Goal: Transaction & Acquisition: Purchase product/service

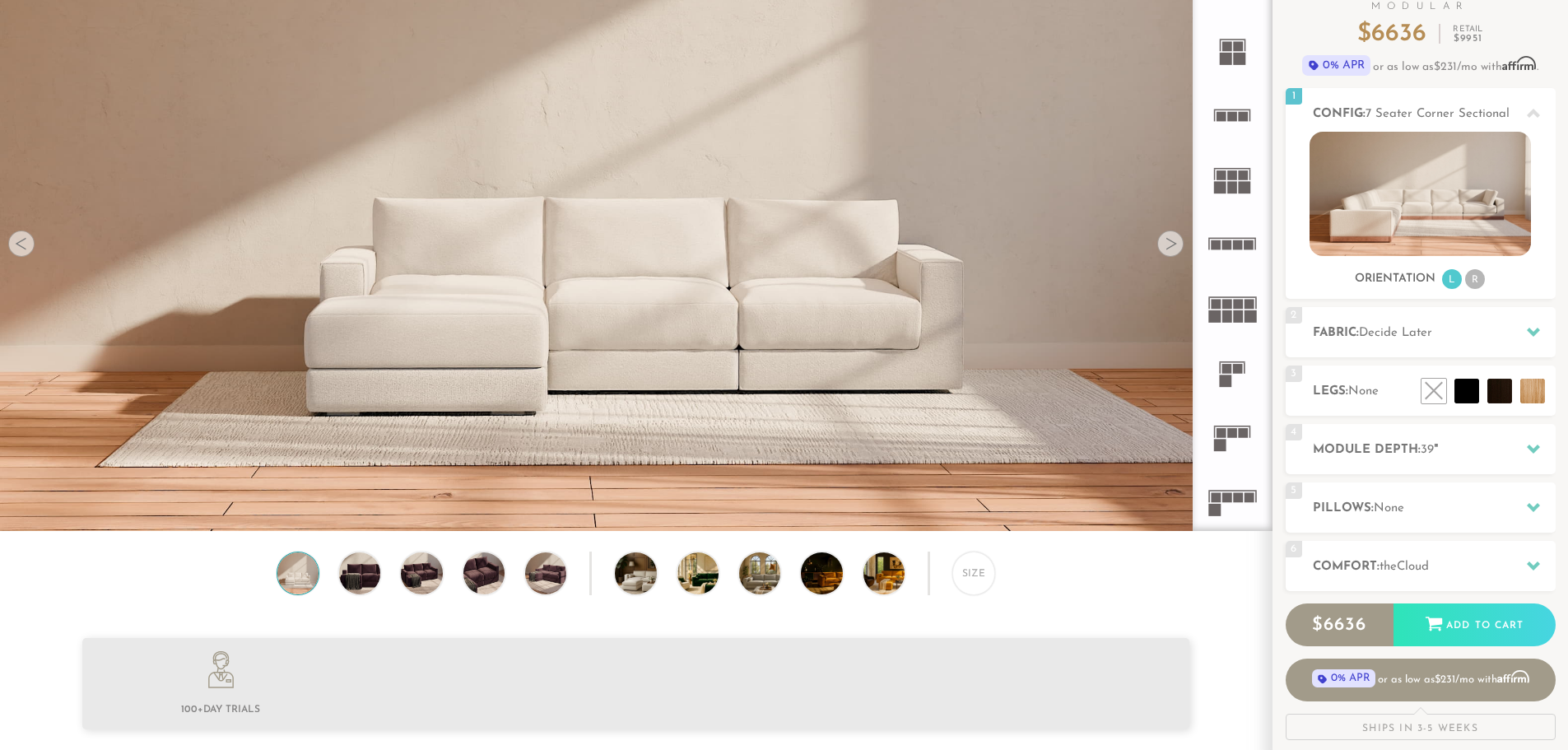
scroll to position [165, 0]
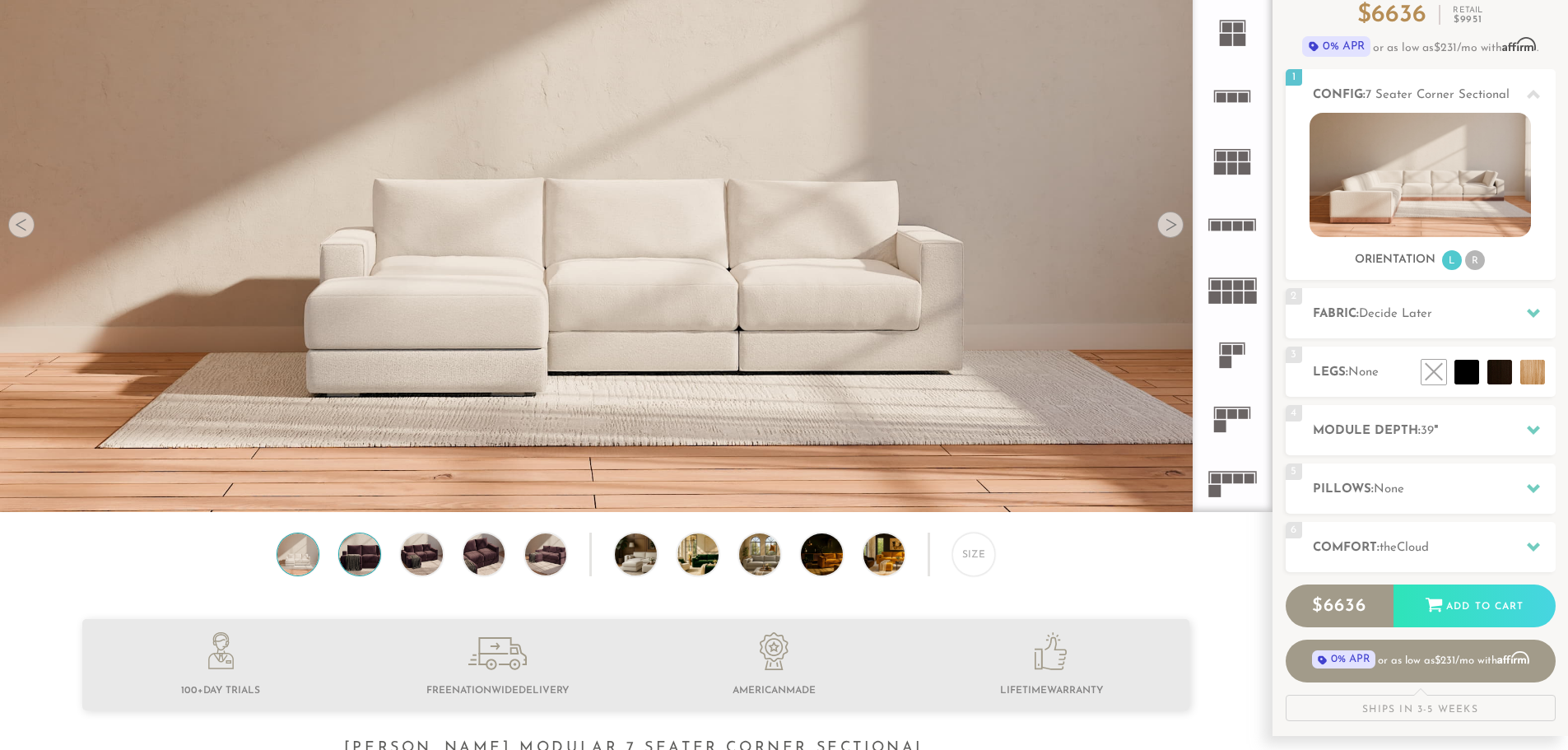
click at [358, 552] on img at bounding box center [359, 553] width 49 height 41
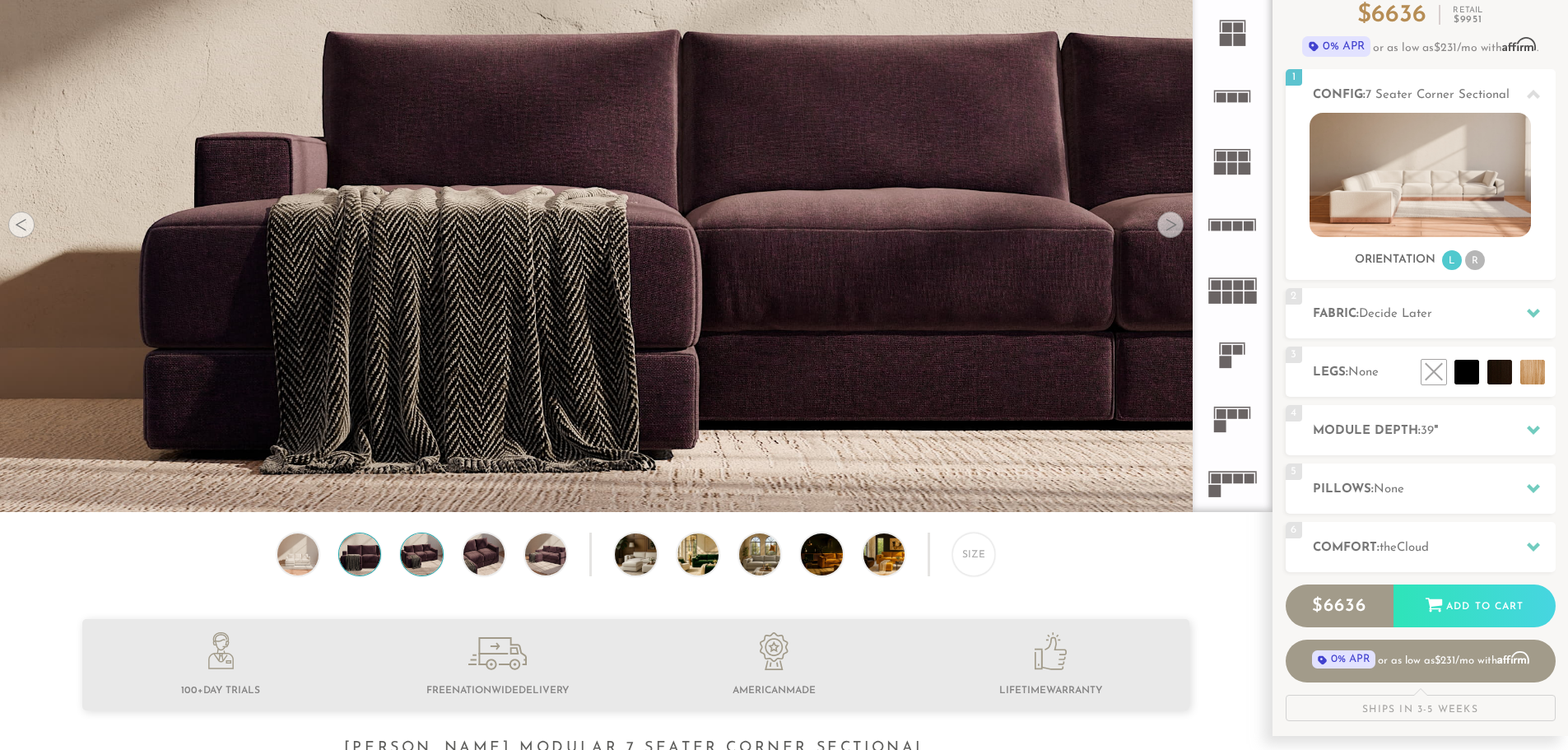
click at [412, 562] on img at bounding box center [421, 553] width 49 height 41
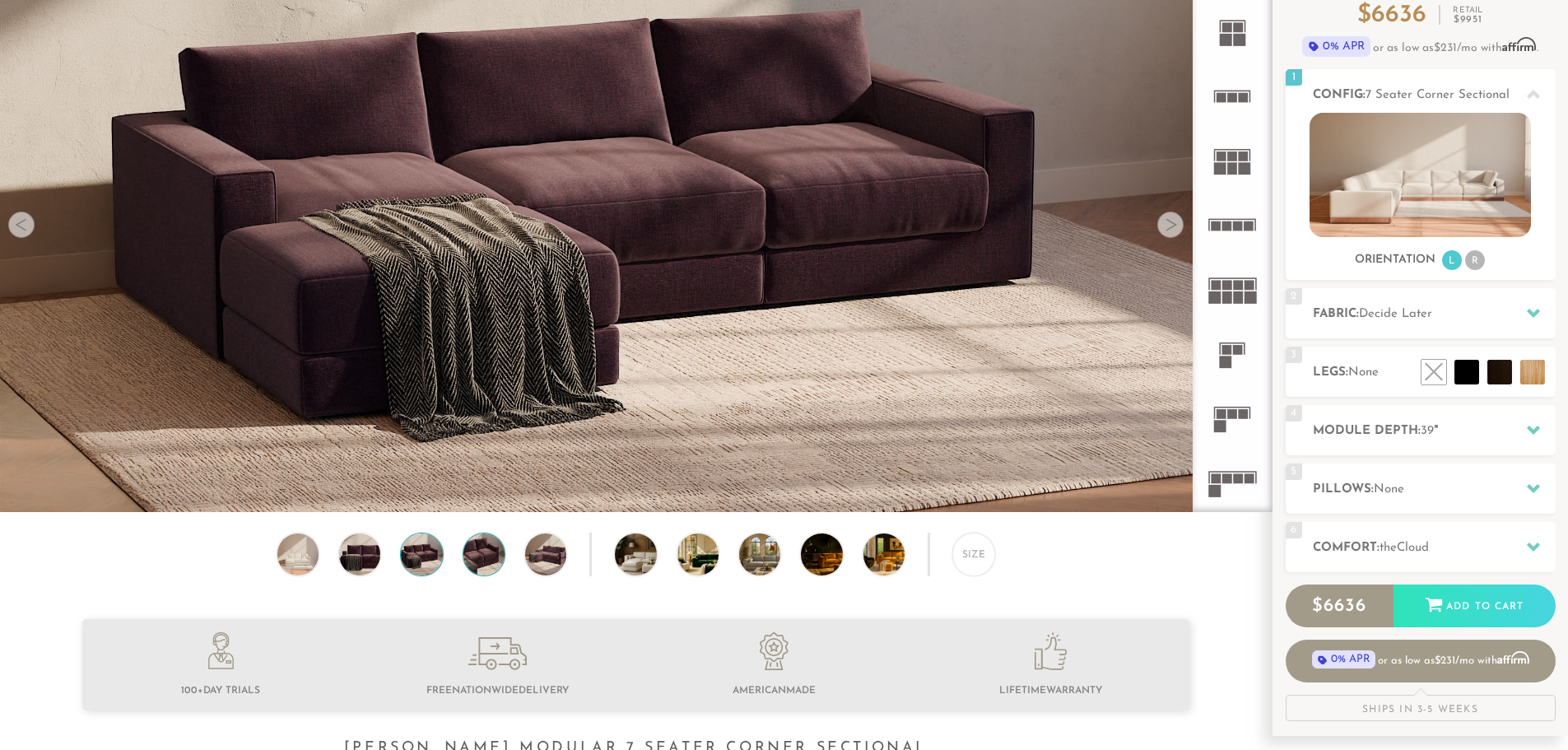
click at [474, 565] on img at bounding box center [484, 553] width 49 height 41
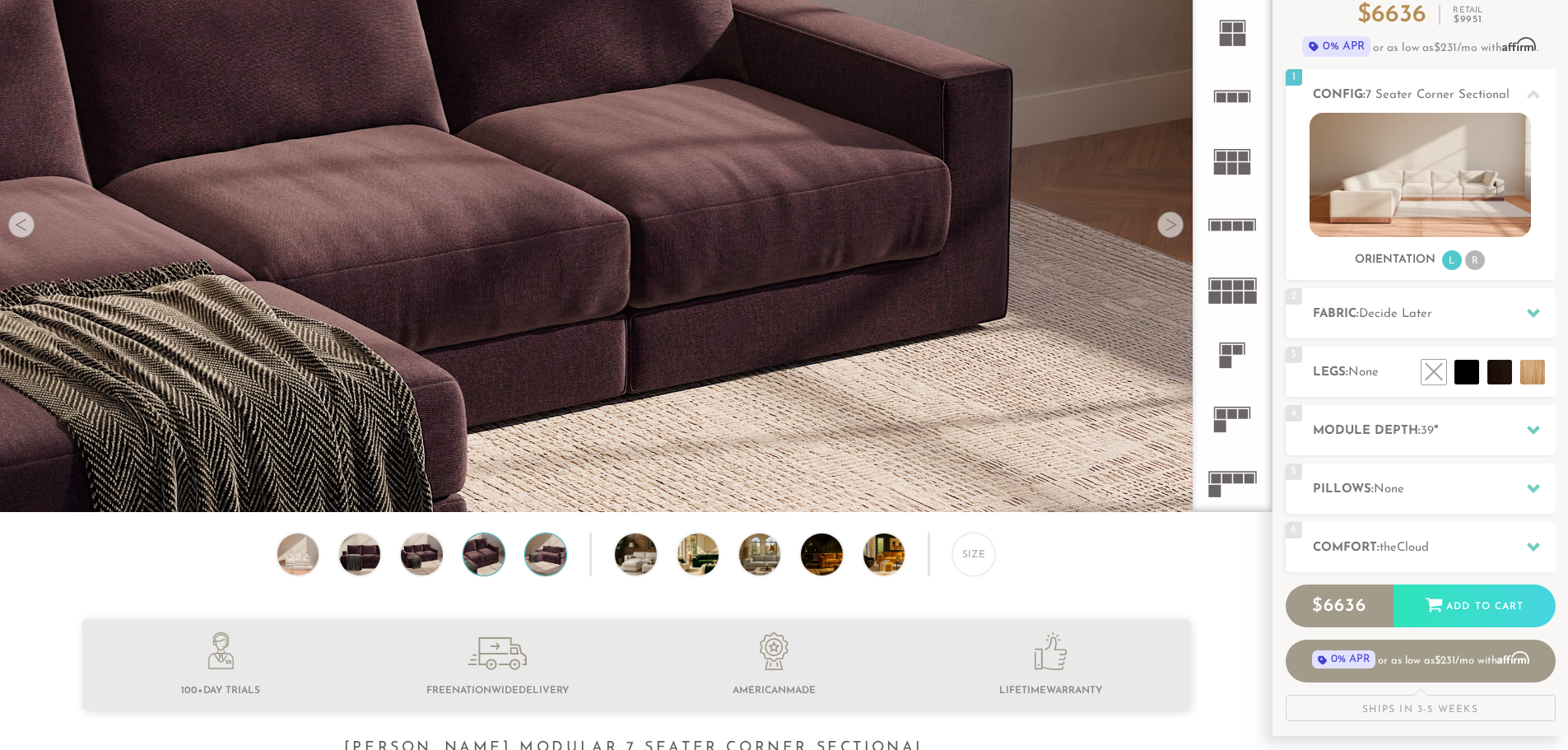
click at [539, 562] on img at bounding box center [546, 553] width 49 height 41
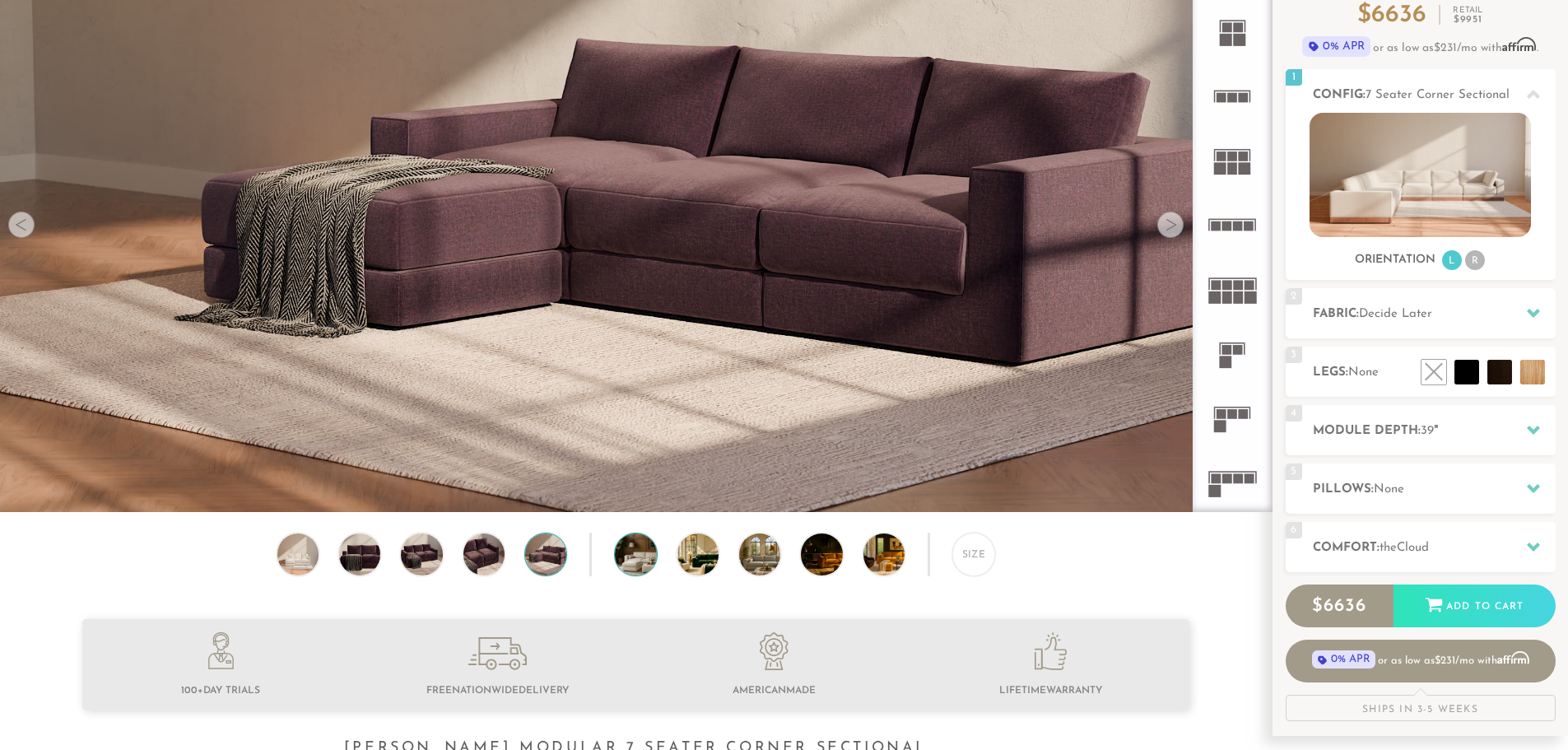
click at [630, 566] on img at bounding box center [652, 553] width 74 height 41
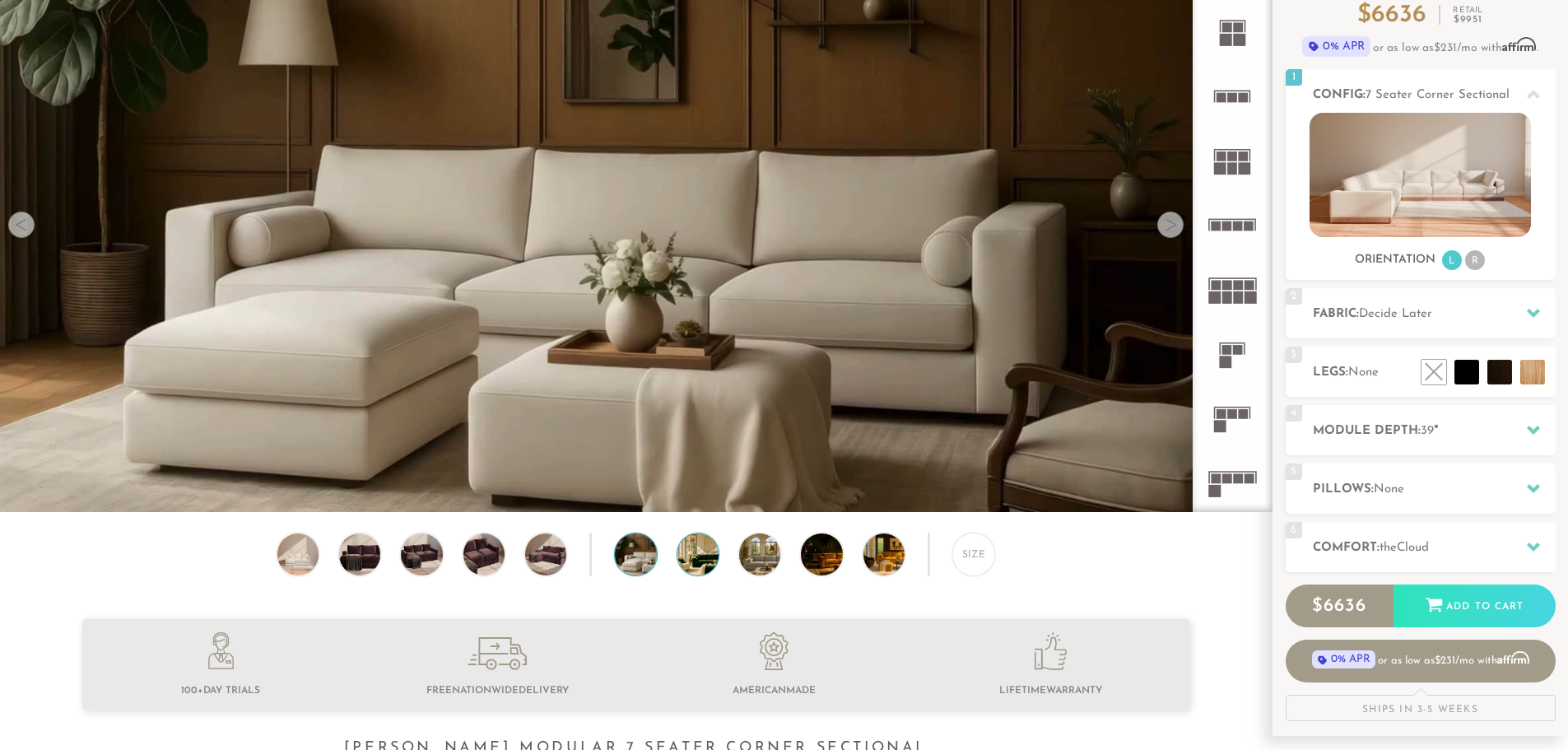
click at [694, 560] on img at bounding box center [714, 553] width 74 height 41
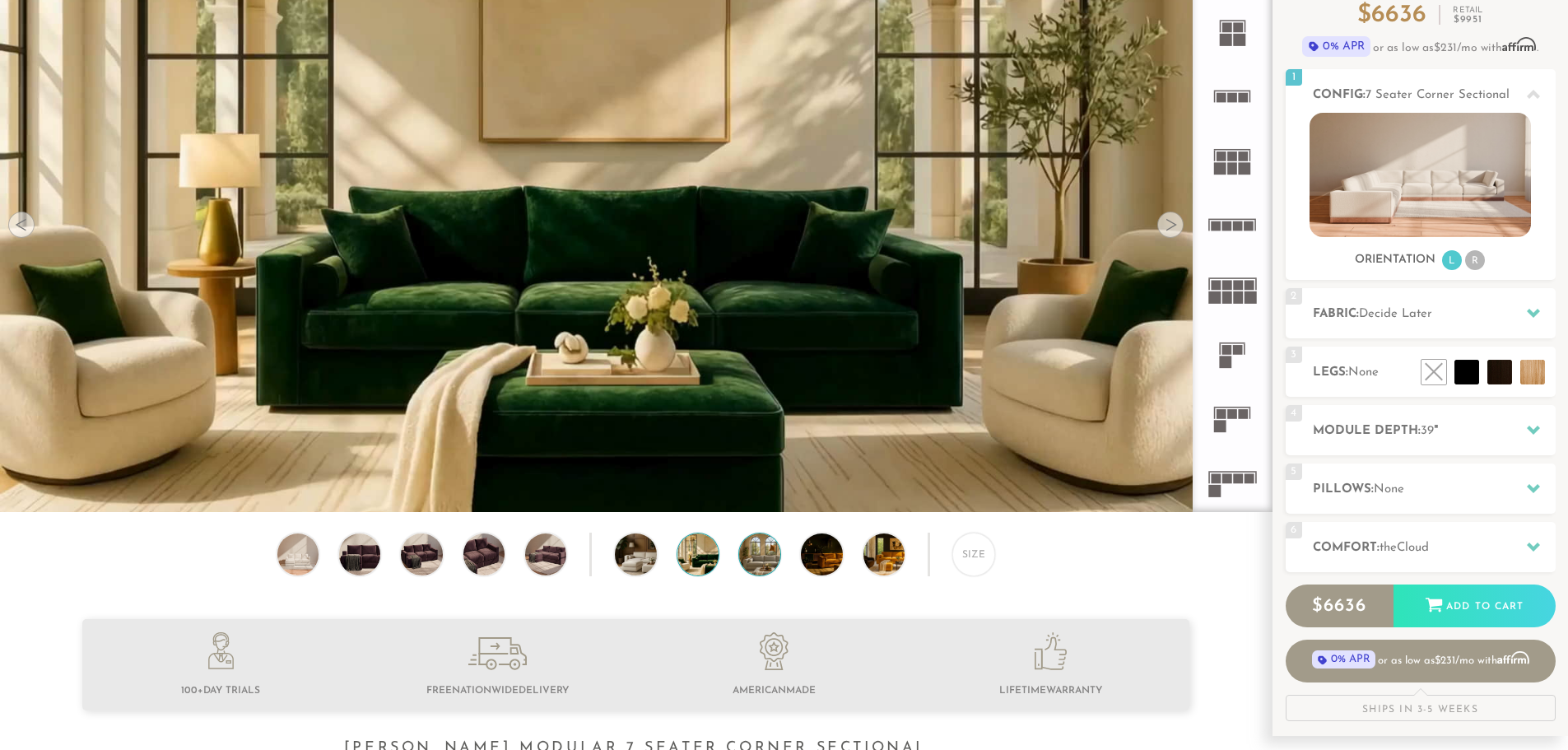
click at [758, 556] on img at bounding box center [776, 553] width 74 height 41
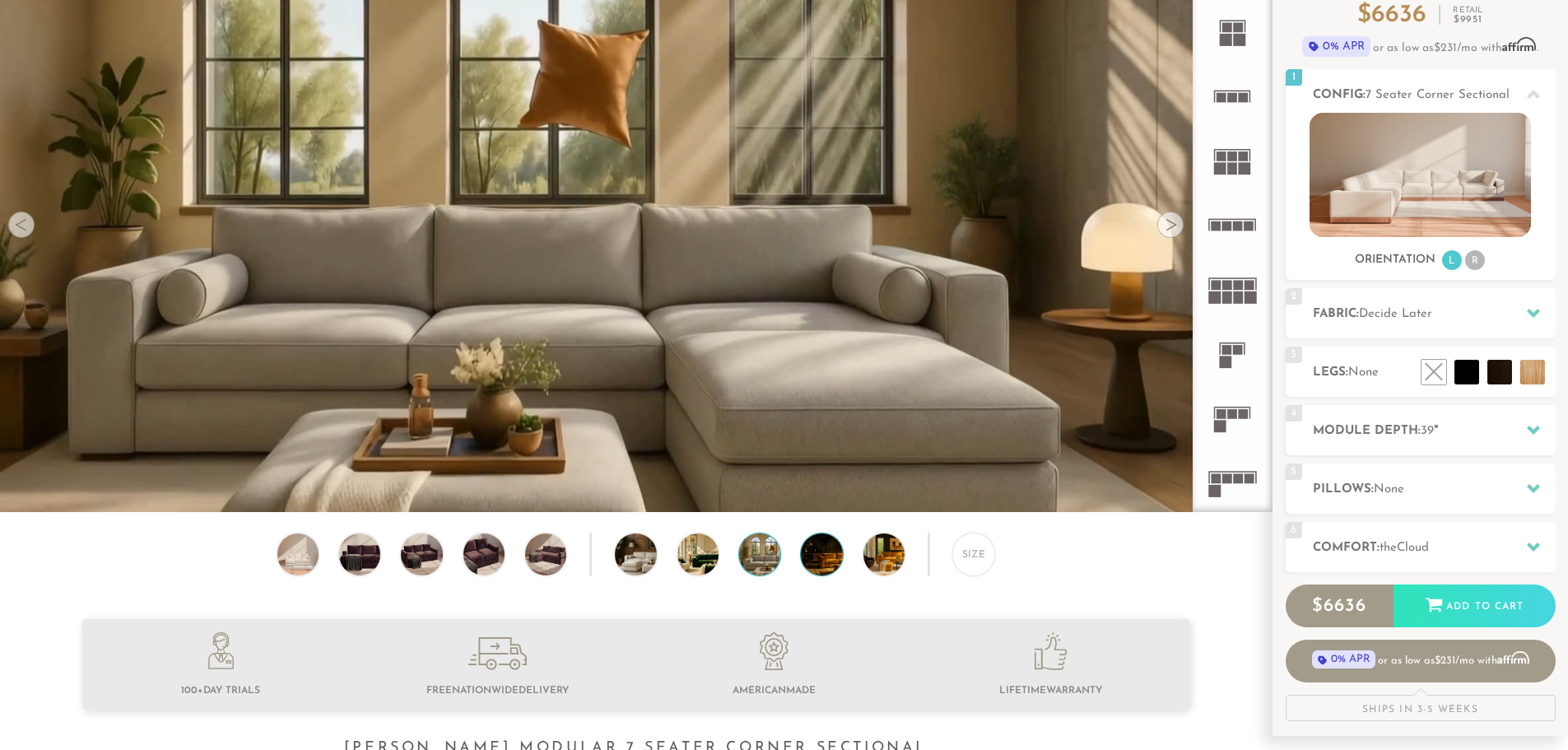
click at [817, 557] on img at bounding box center [838, 553] width 74 height 41
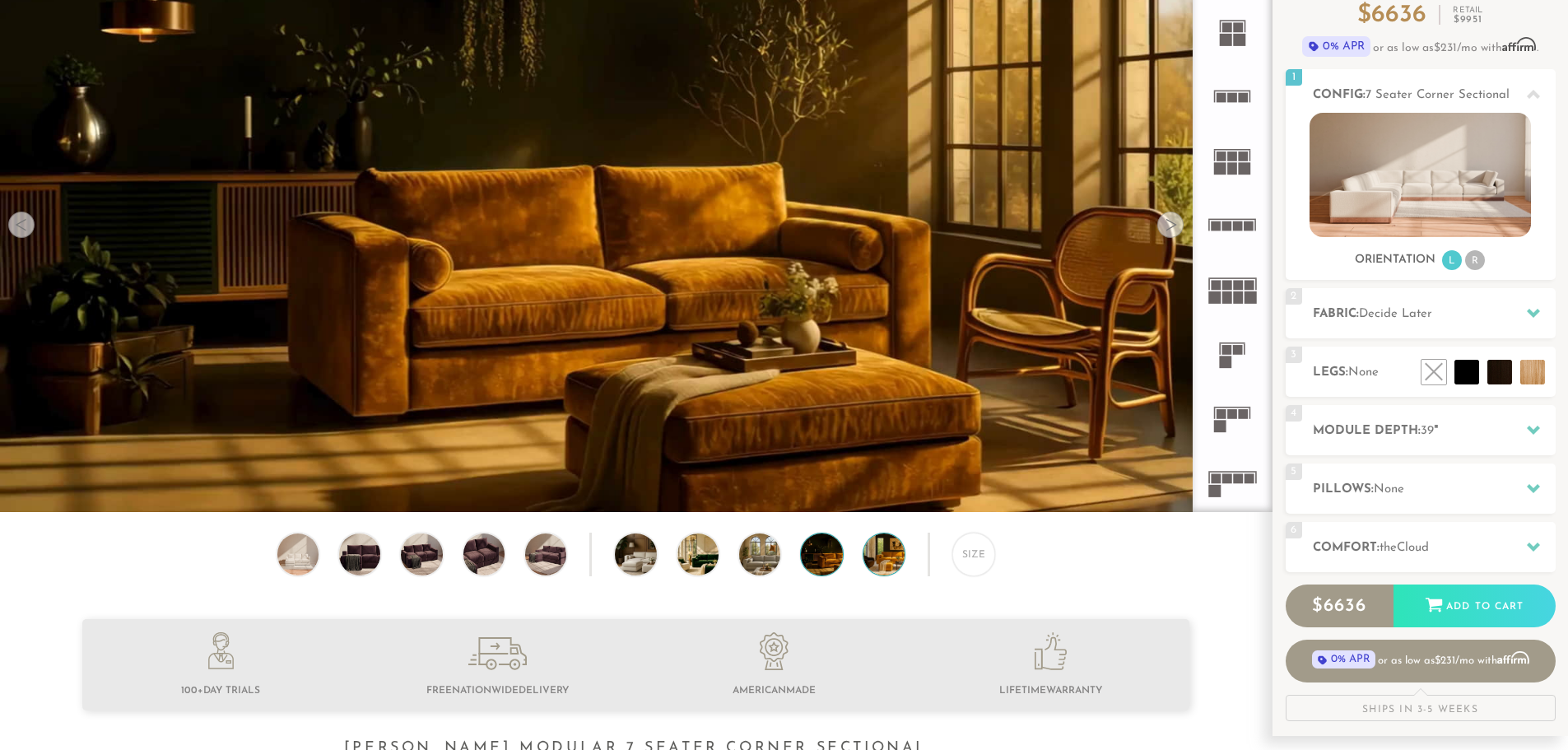
click at [877, 556] on img at bounding box center [901, 553] width 74 height 41
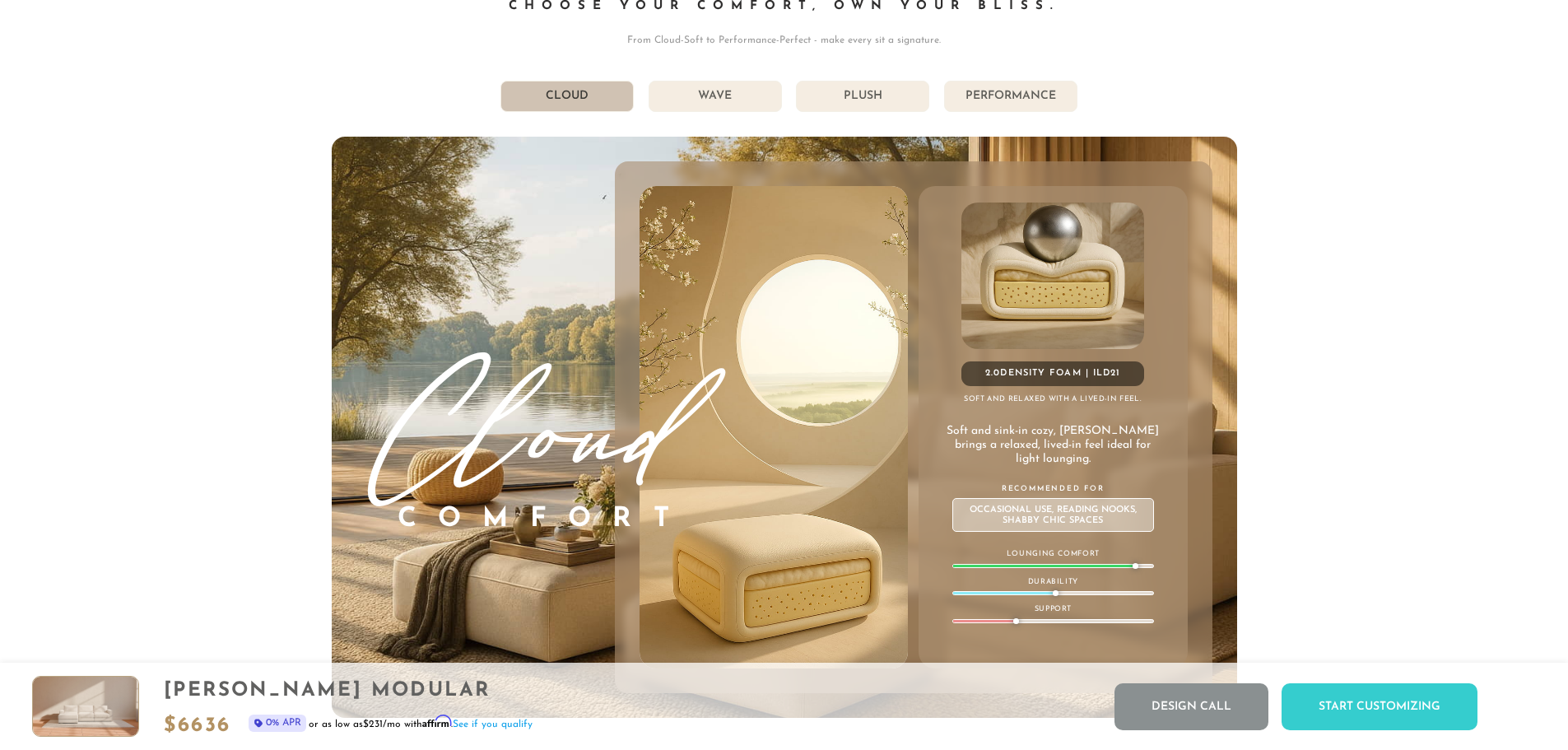
scroll to position [9549, 0]
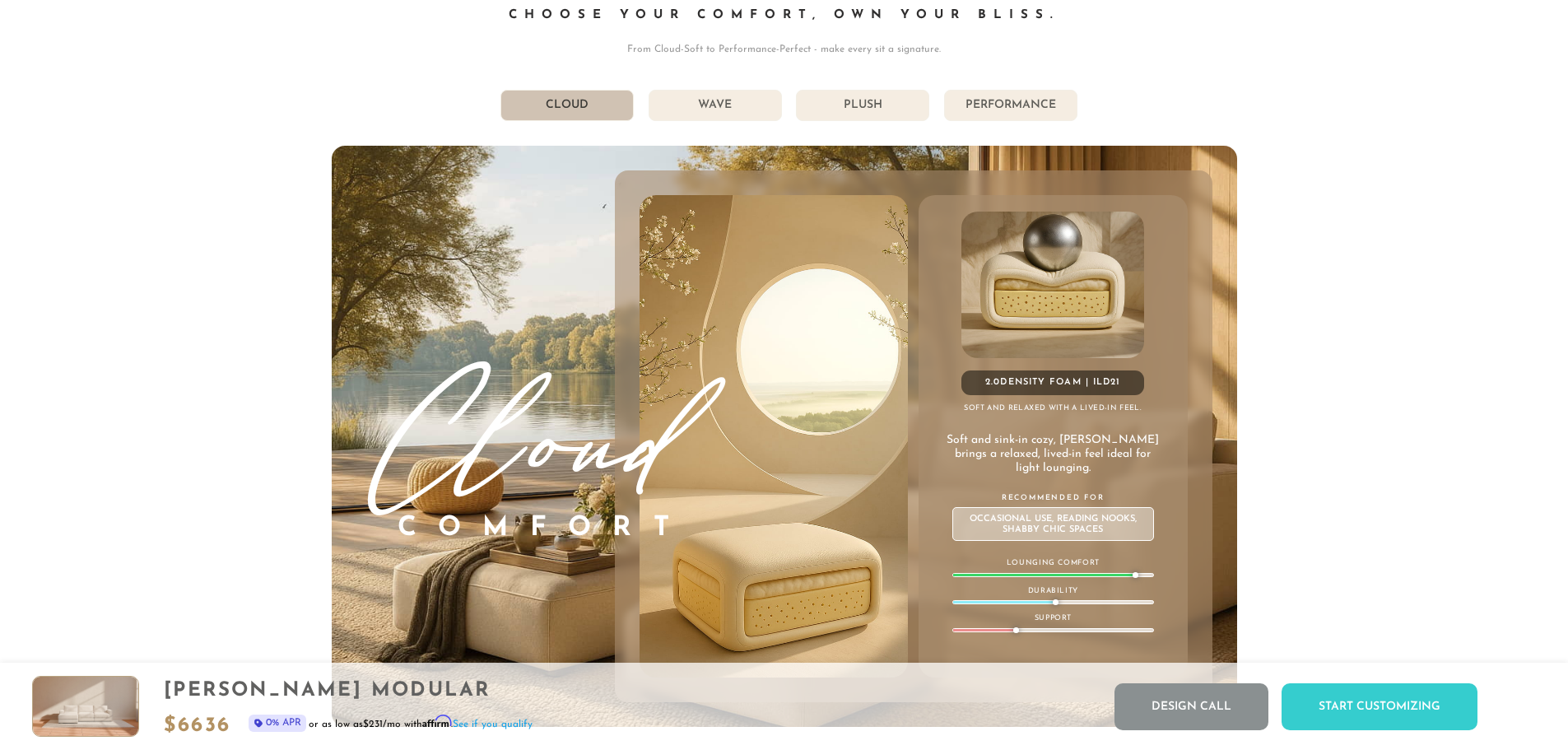
click at [728, 116] on li "Wave" at bounding box center [715, 105] width 133 height 31
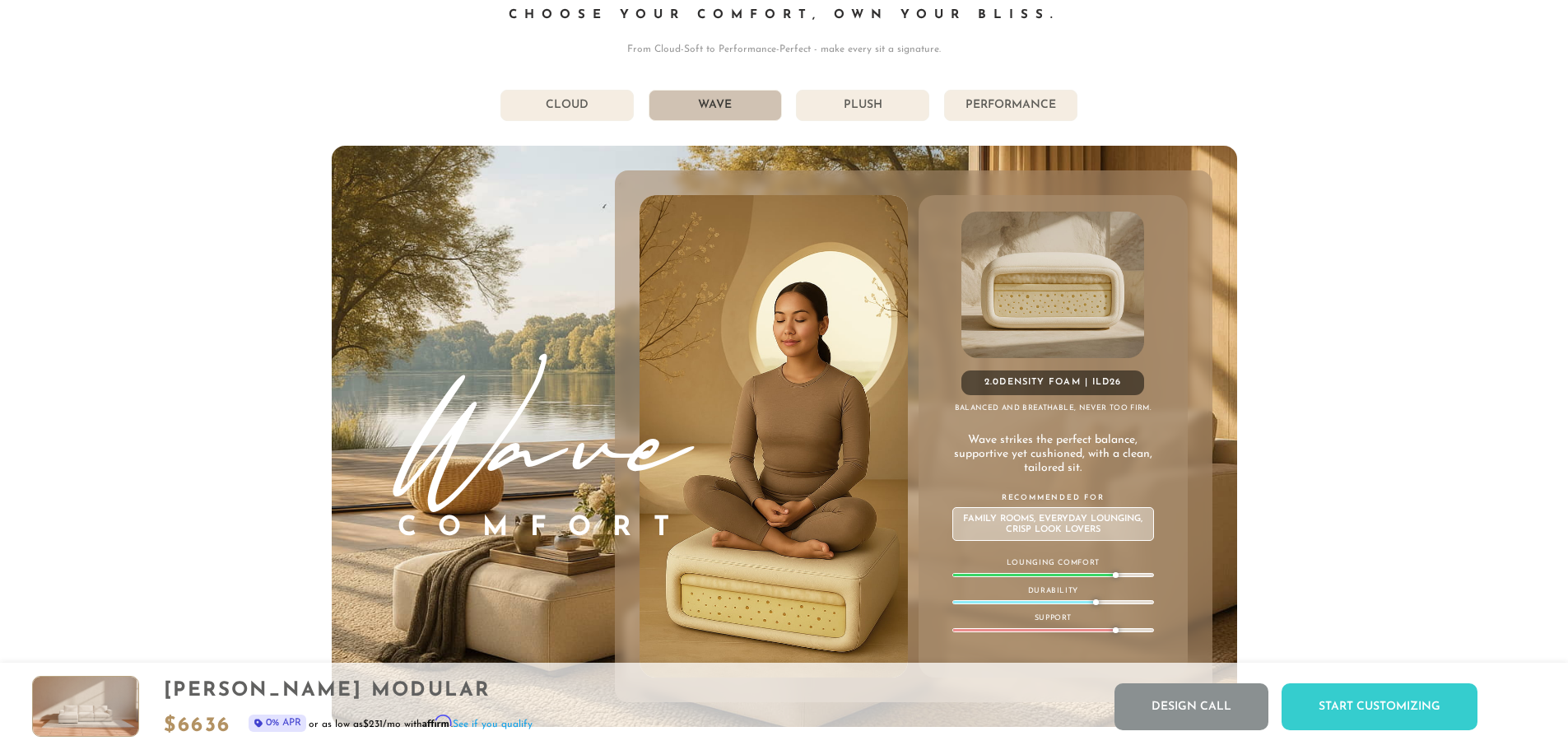
click at [1017, 110] on li "Performance" at bounding box center [1010, 105] width 133 height 31
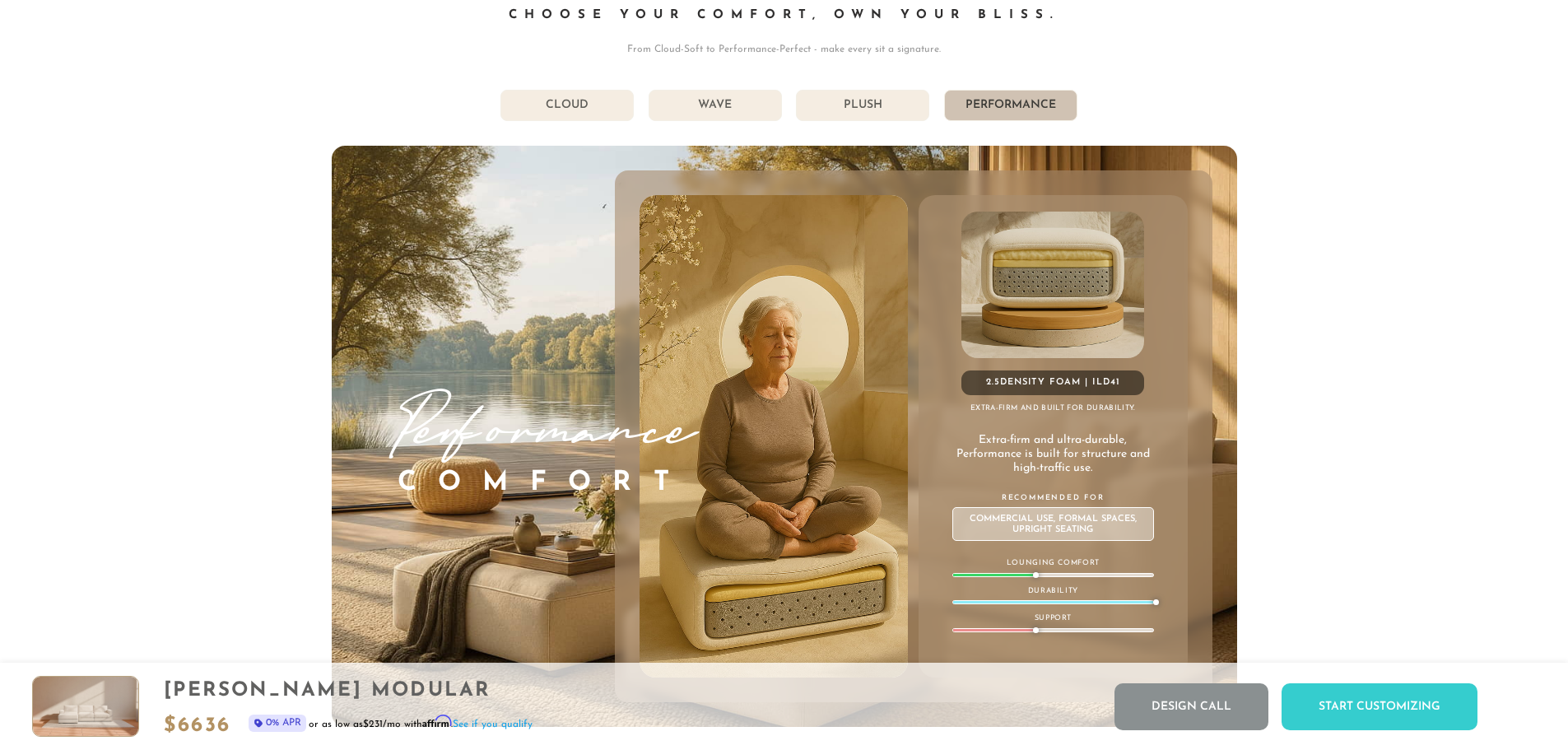
click at [877, 113] on li "Plush" at bounding box center [862, 105] width 133 height 31
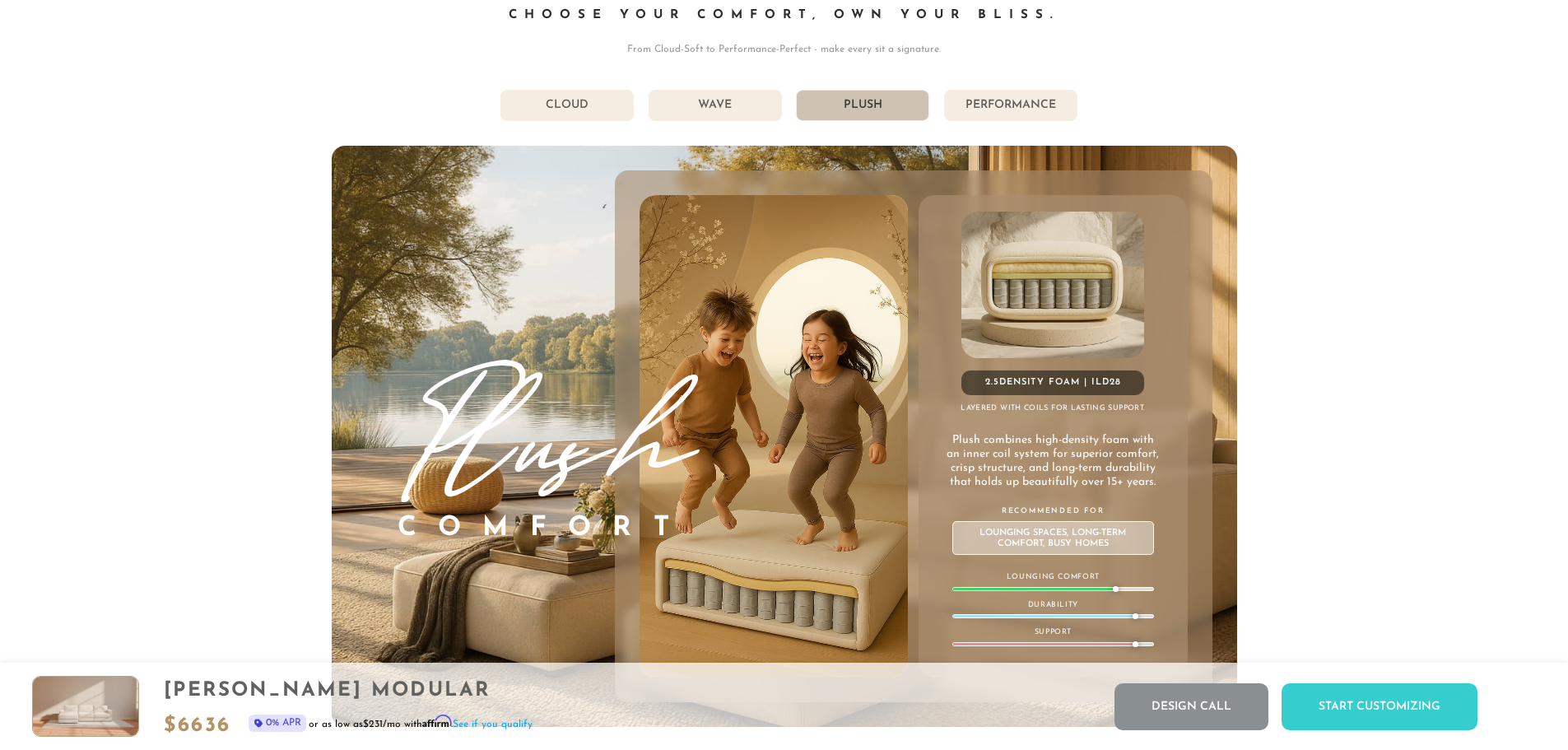
click at [747, 104] on li "Wave" at bounding box center [715, 105] width 133 height 31
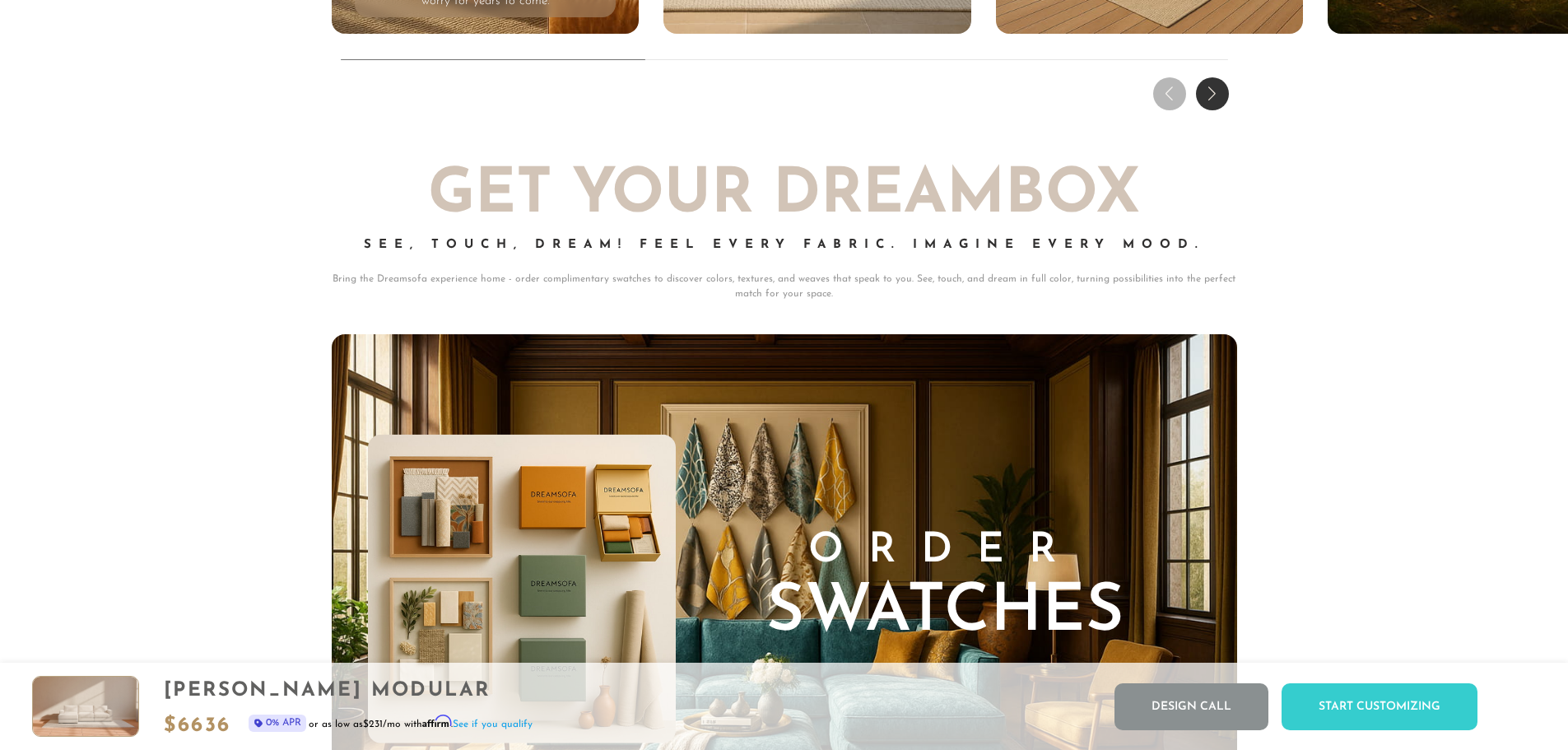
scroll to position [17127, 0]
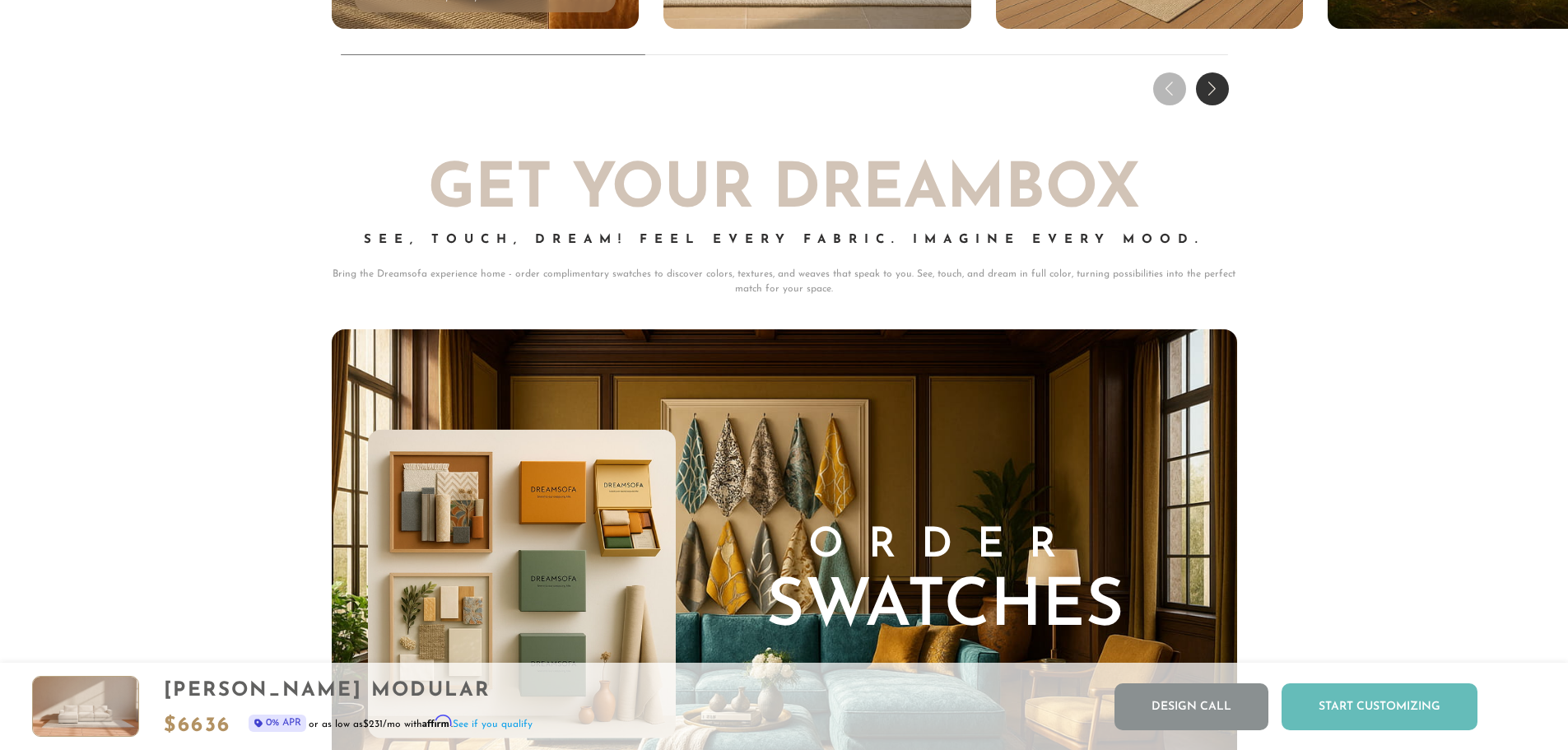
click at [1346, 701] on div "Start Customizing" at bounding box center [1380, 706] width 196 height 47
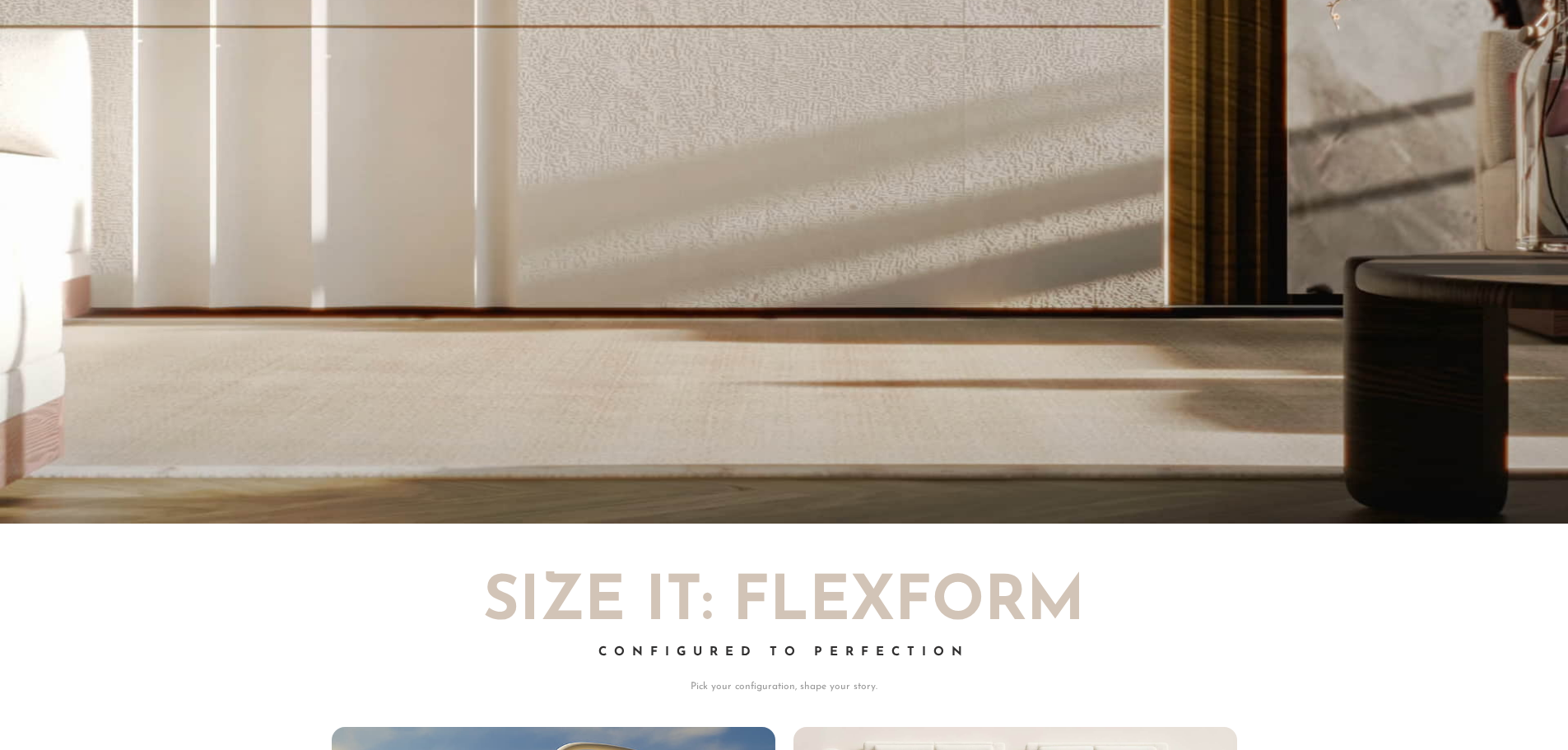
scroll to position [0, 0]
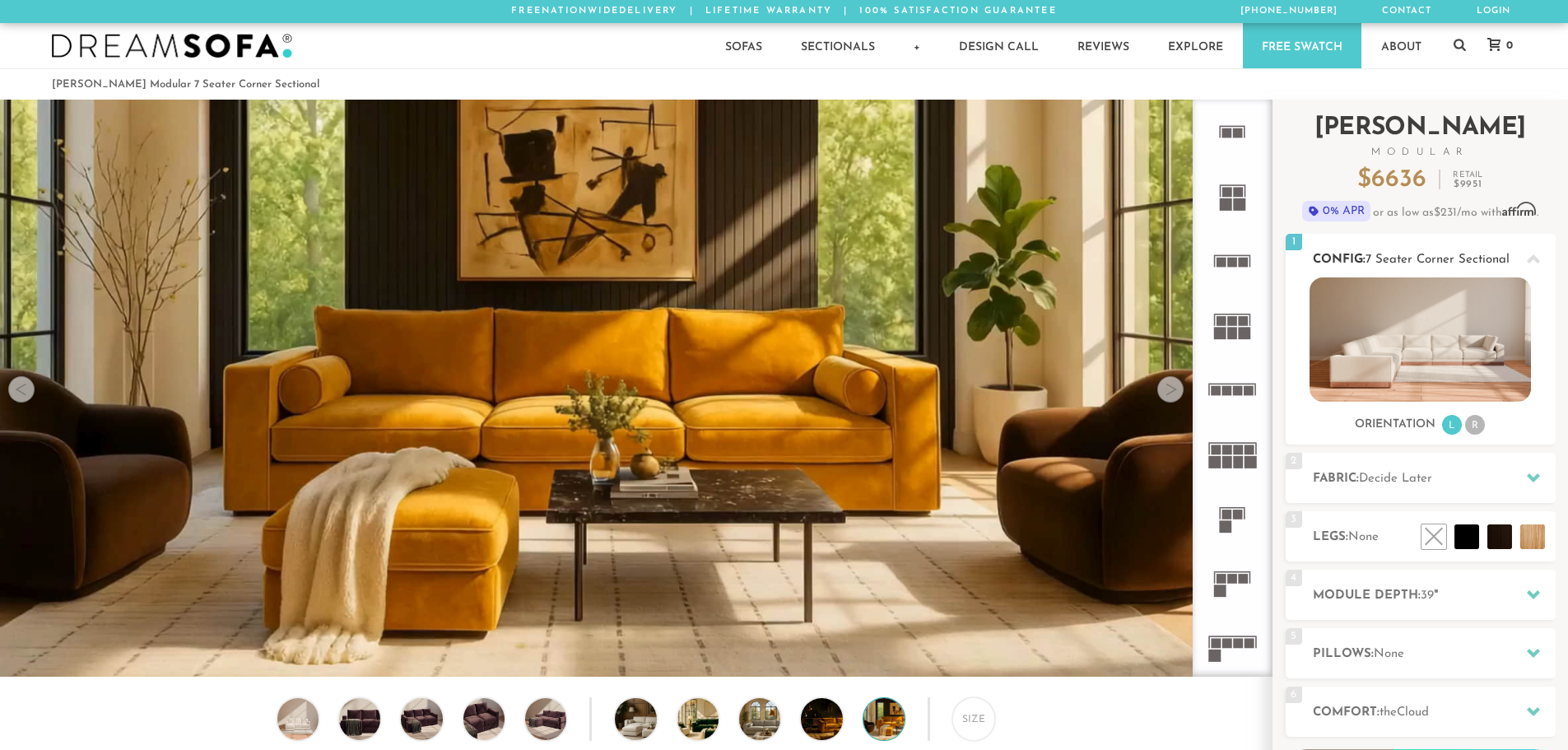
click at [1475, 419] on li "R" at bounding box center [1476, 425] width 20 height 20
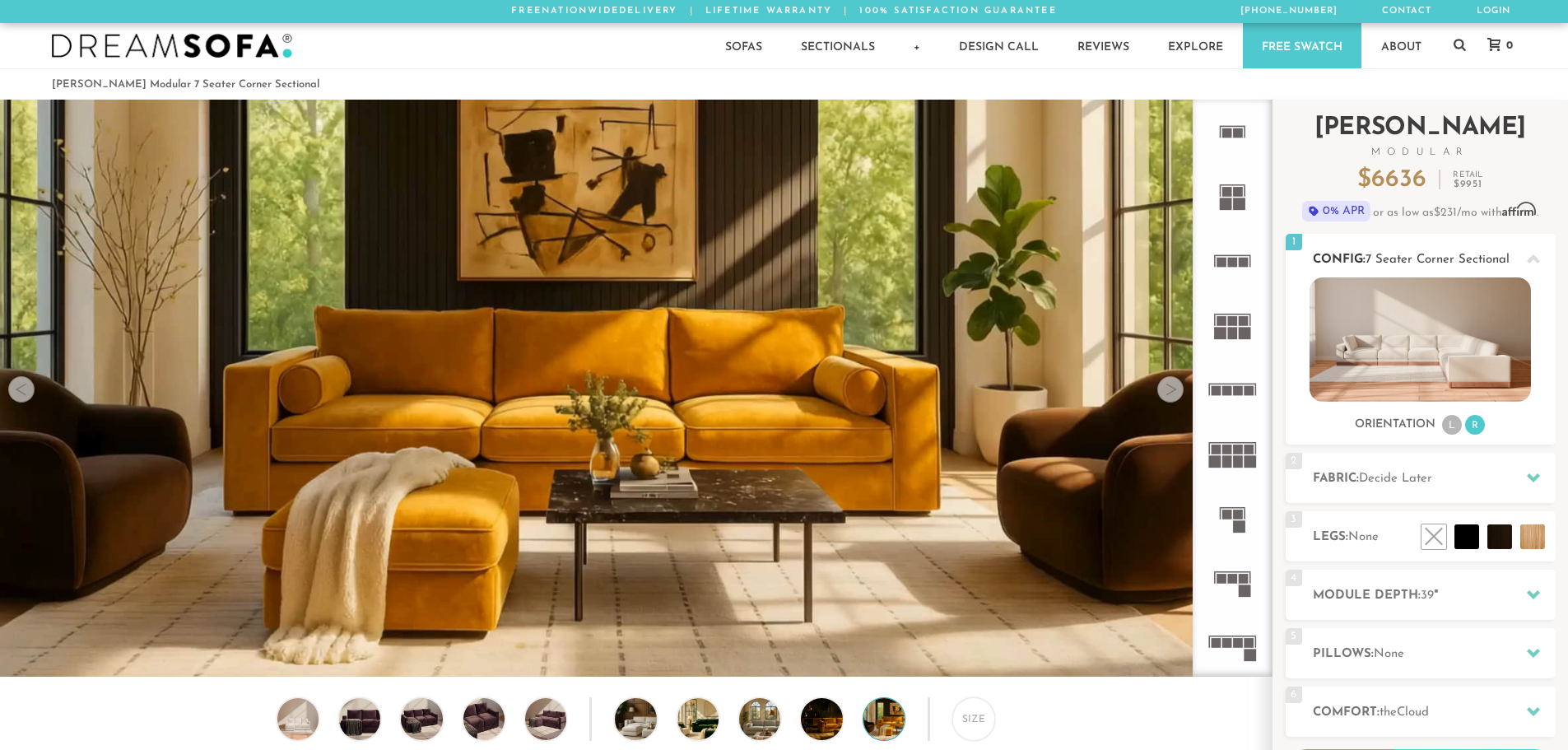
click at [1459, 424] on li "L" at bounding box center [1452, 425] width 20 height 20
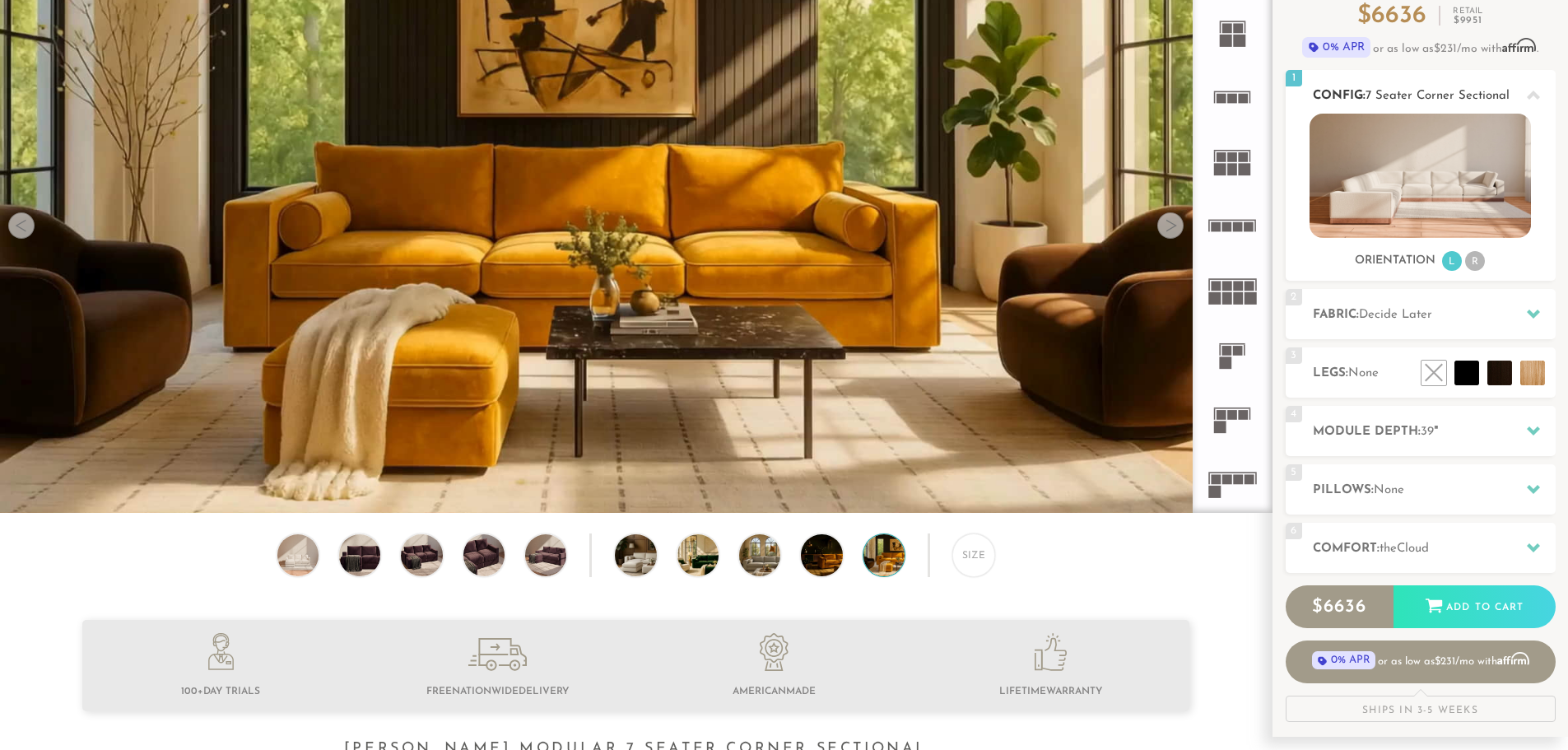
scroll to position [165, 0]
click at [1468, 372] on li at bounding box center [1430, 335] width 99 height 99
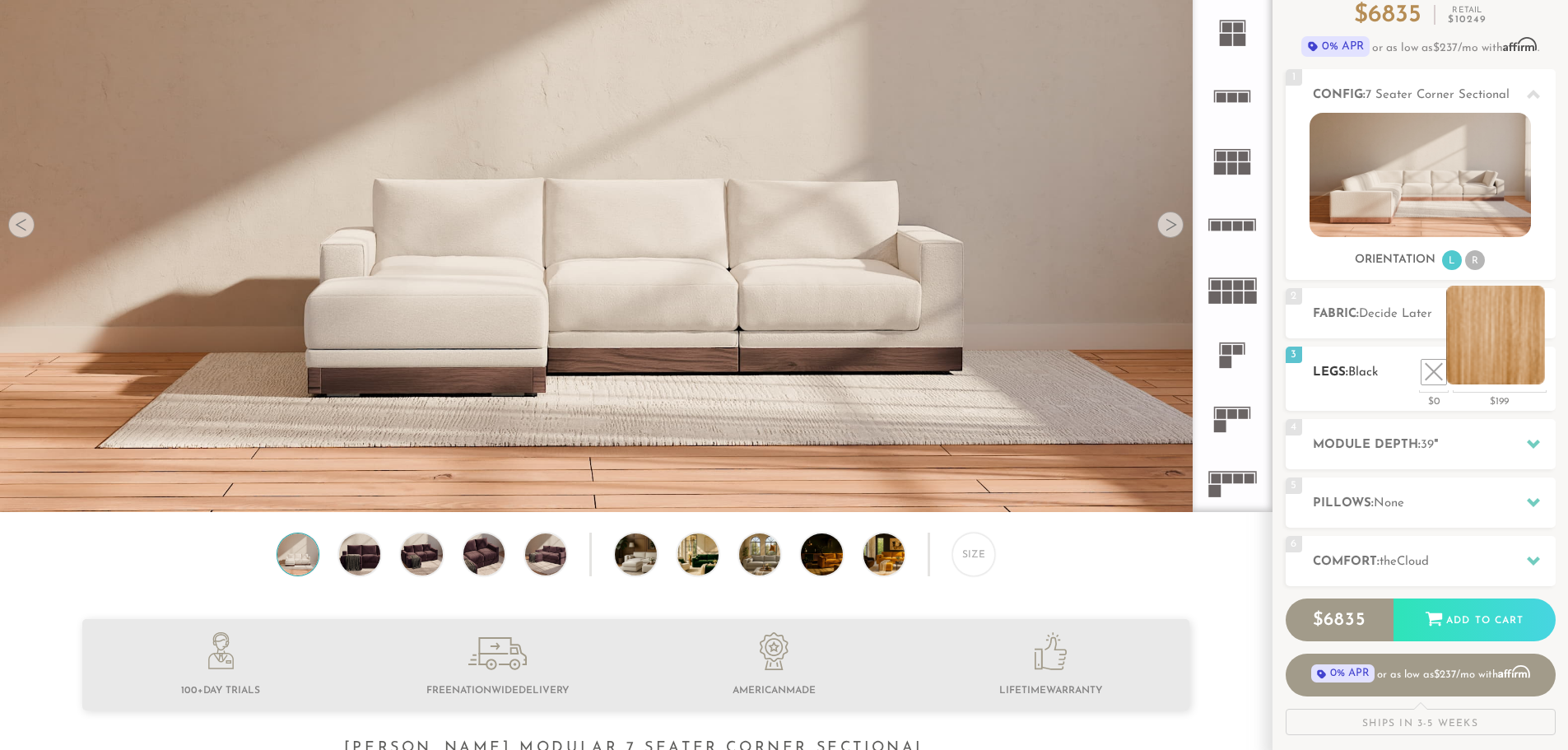
click at [1521, 357] on li at bounding box center [1496, 335] width 99 height 99
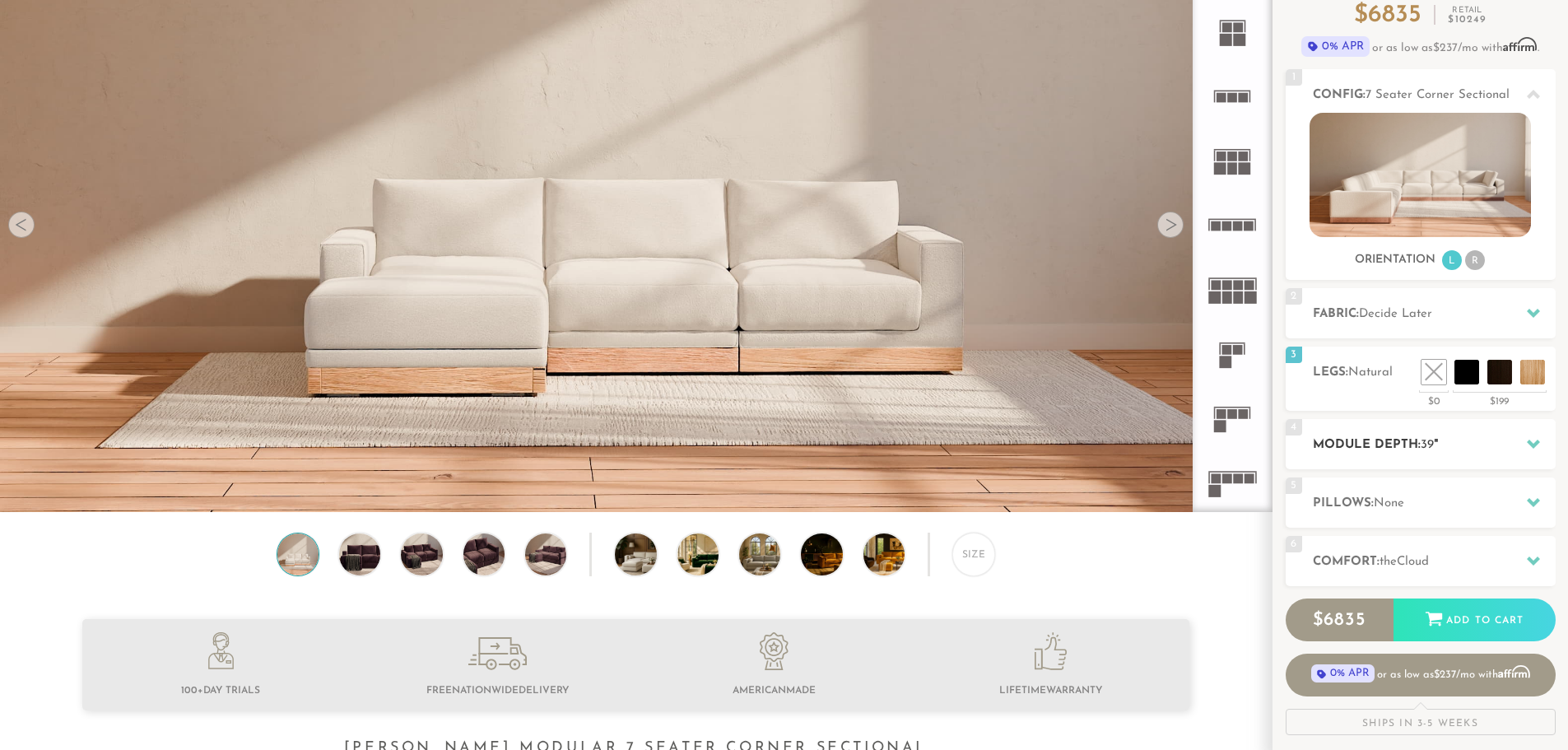
click at [1495, 443] on h2 "Module Depth: 39 "" at bounding box center [1435, 444] width 243 height 19
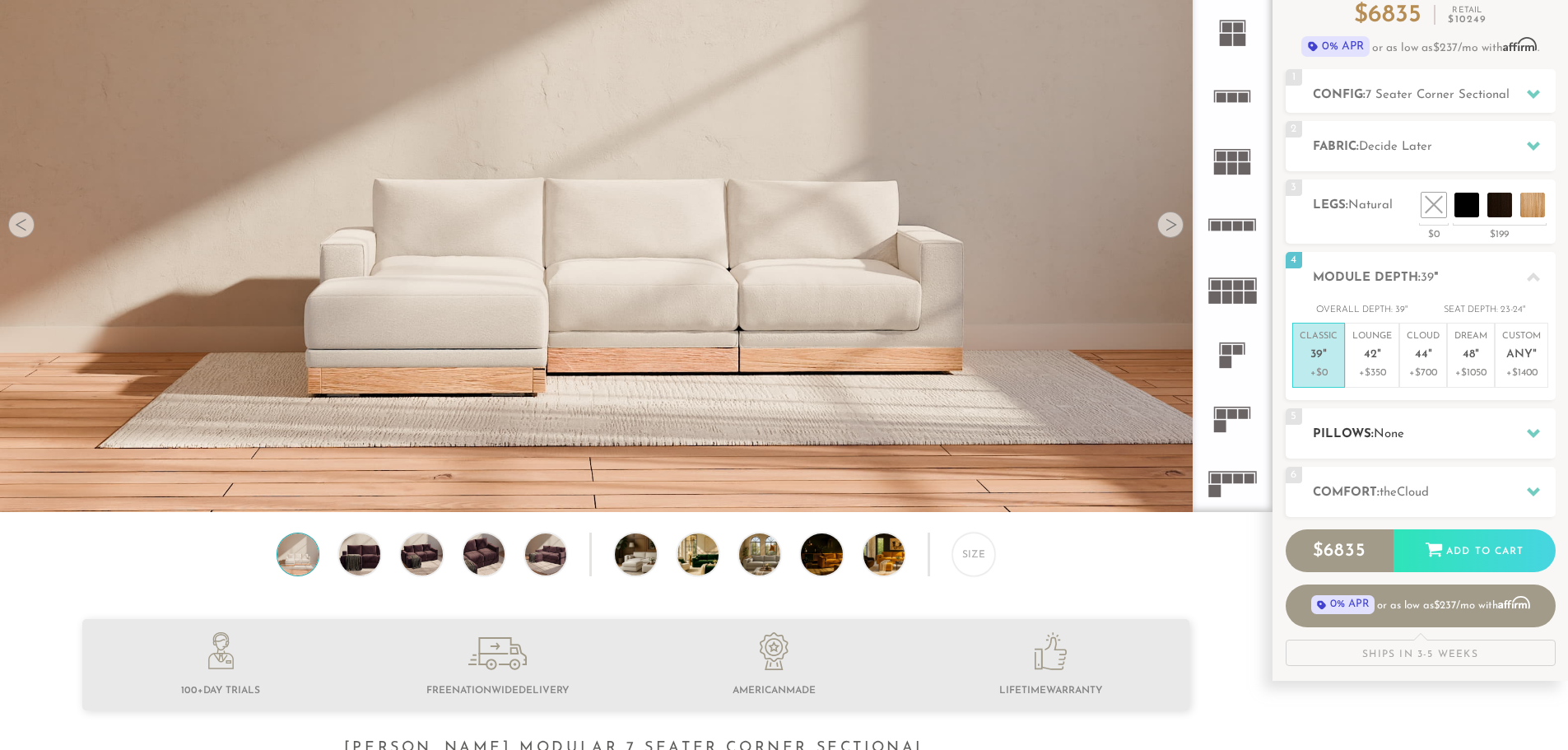
click at [1478, 442] on h2 "Pillows: None" at bounding box center [1435, 434] width 243 height 19
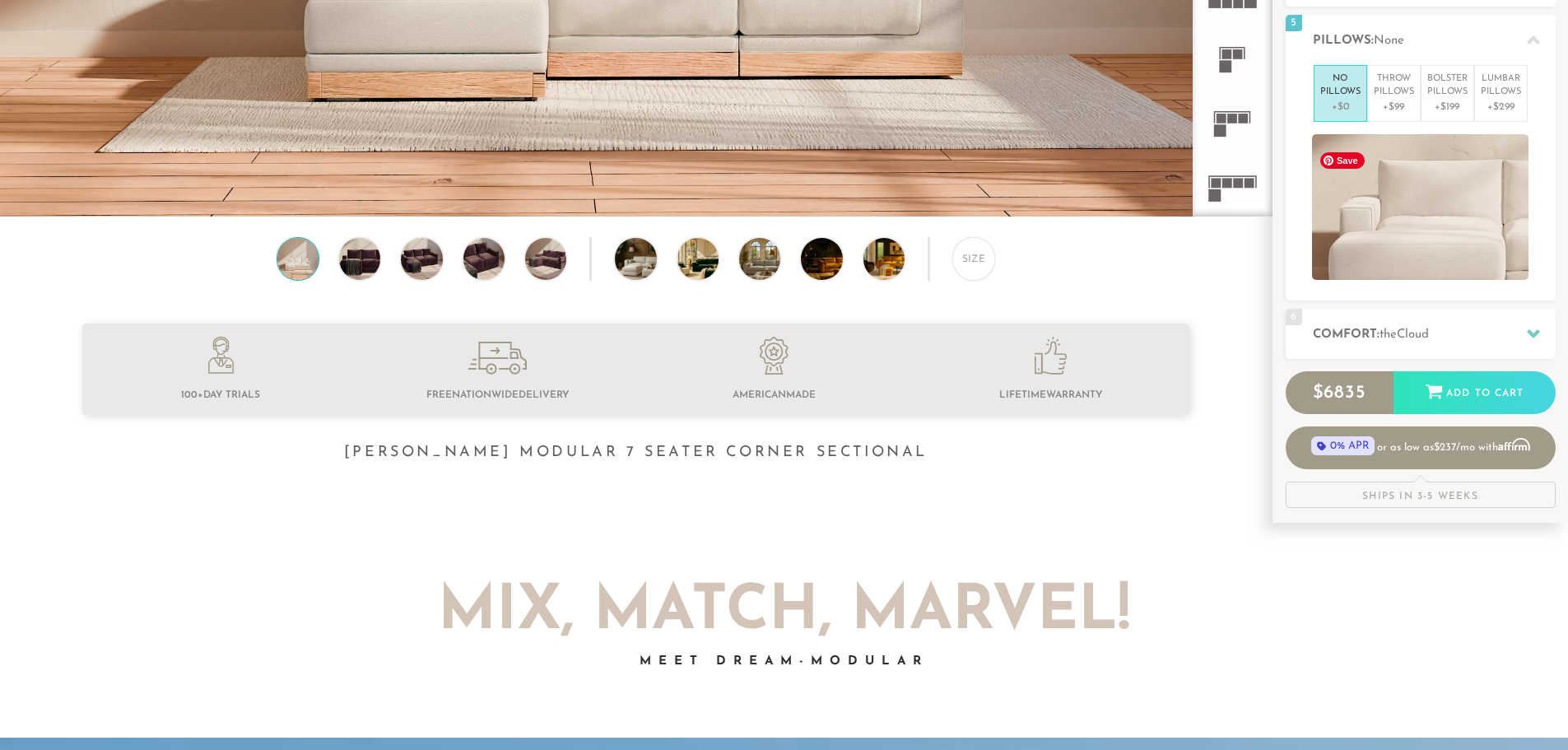
scroll to position [506, 0]
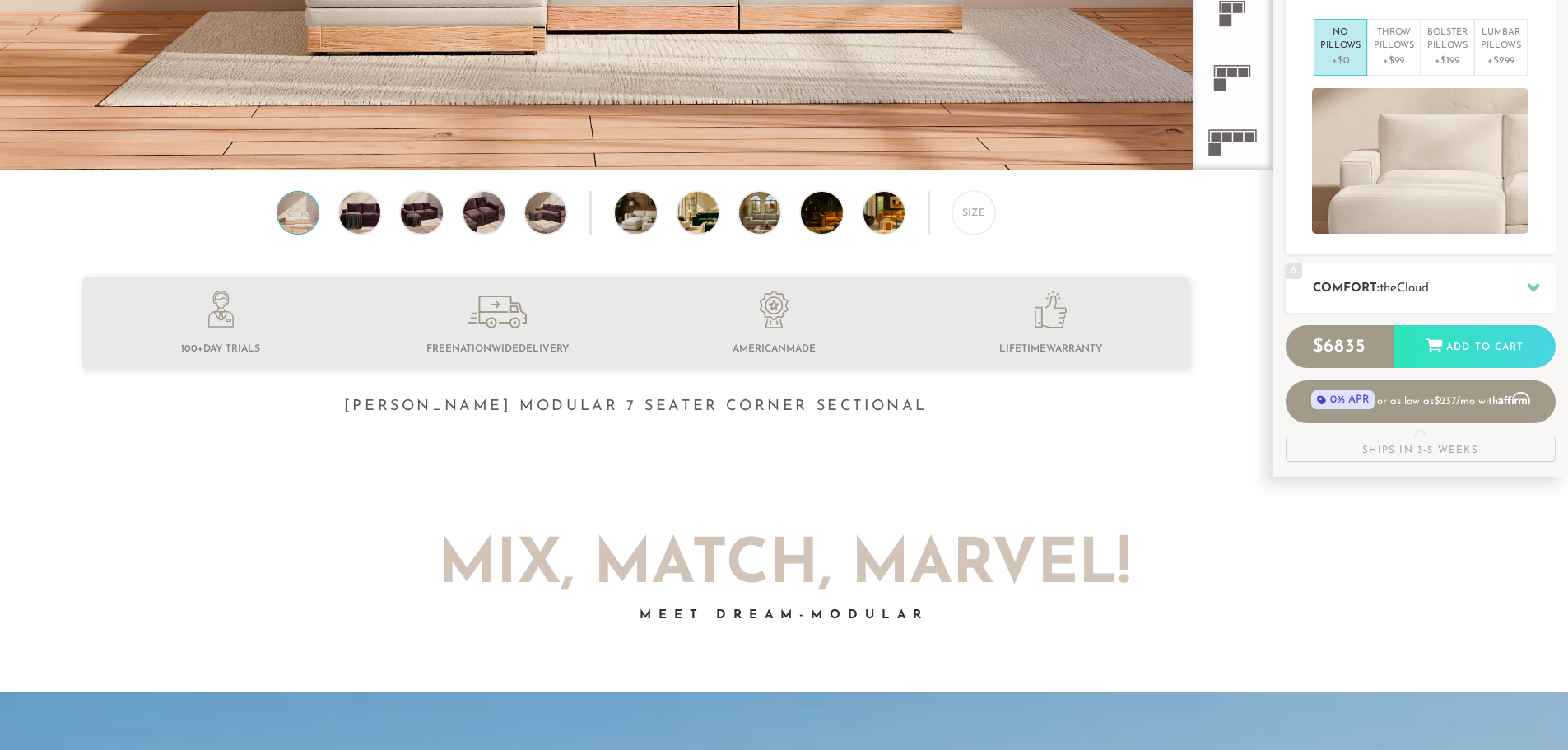
click at [1429, 286] on span "Cloud" at bounding box center [1413, 288] width 32 height 13
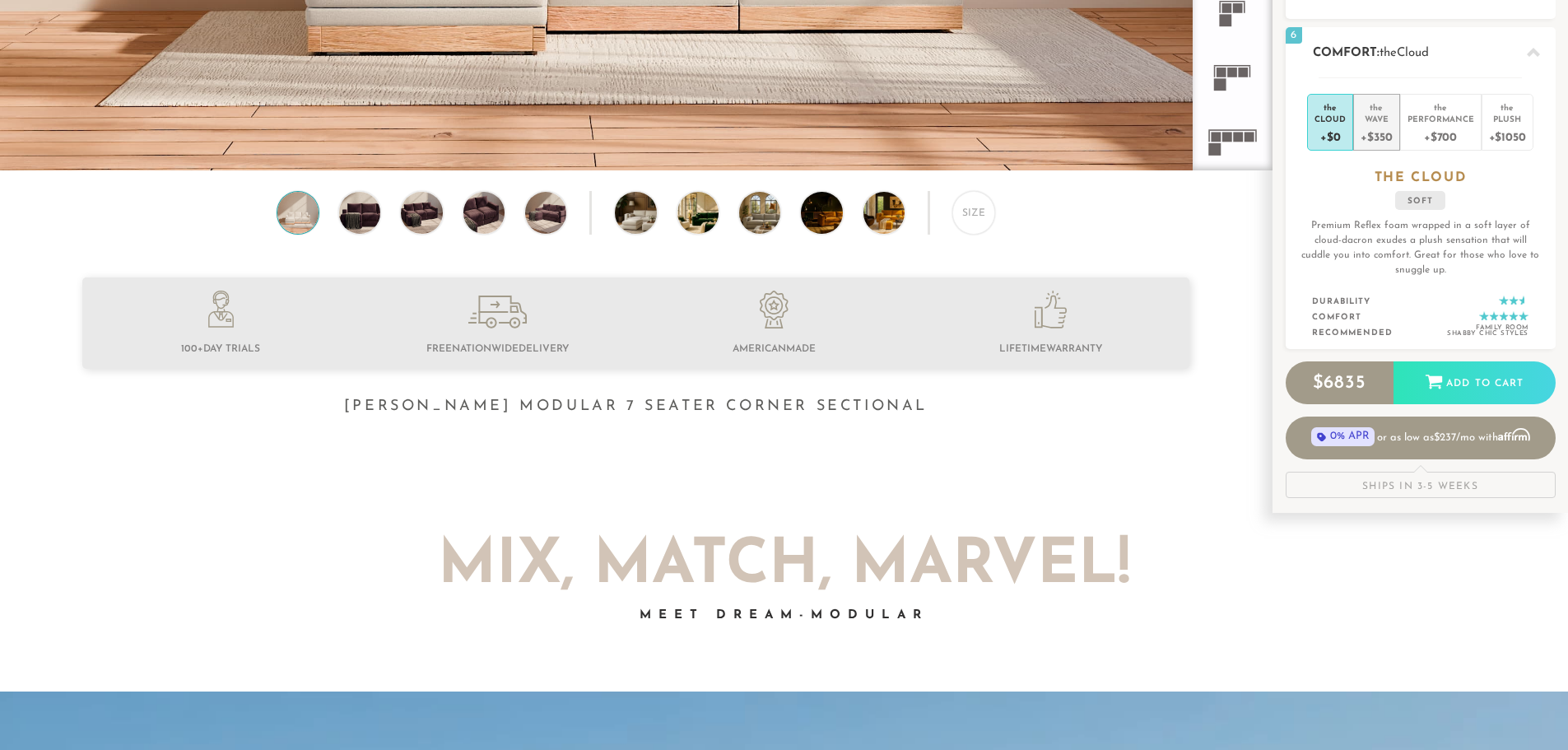
click at [1381, 110] on div "the" at bounding box center [1376, 105] width 31 height 17
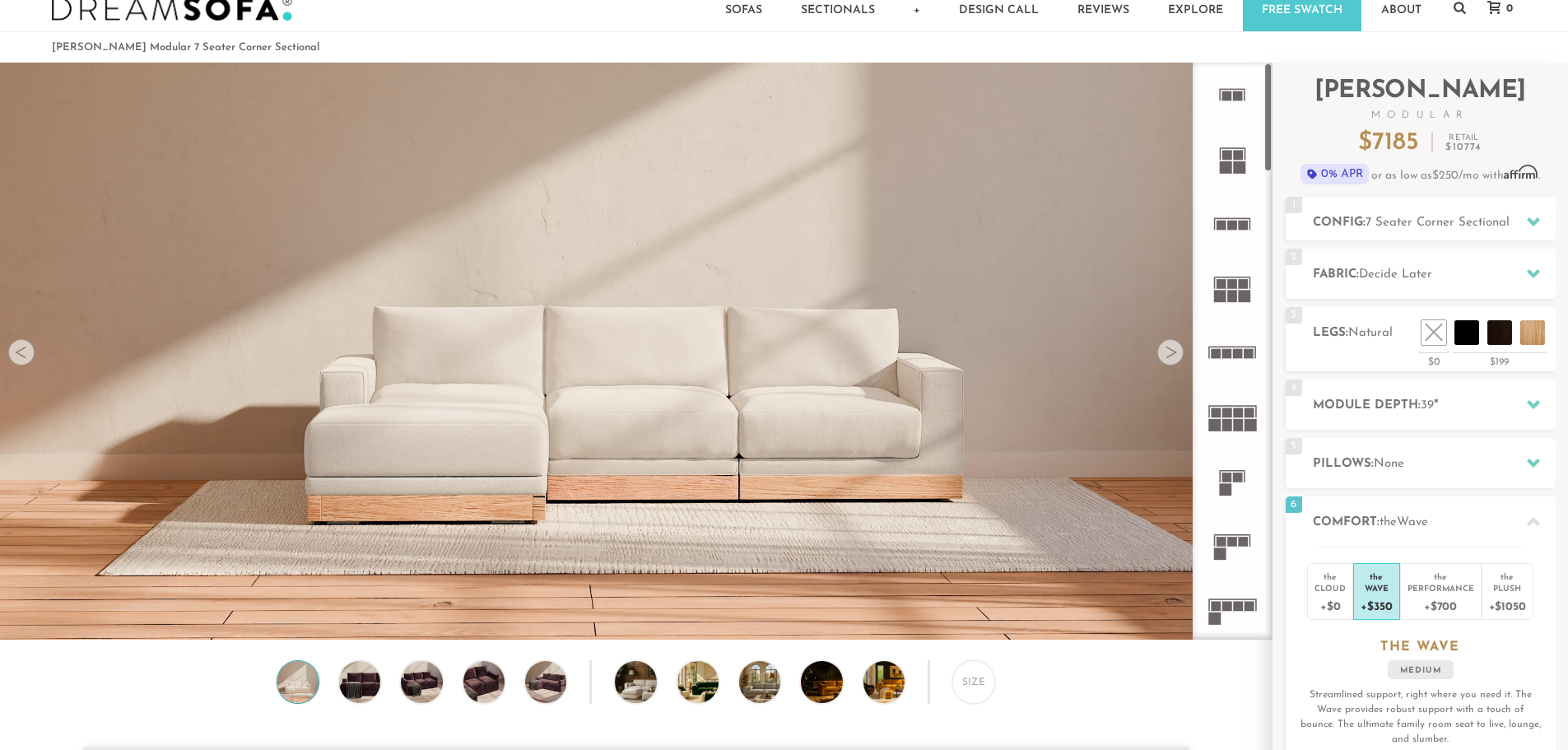
scroll to position [0, 0]
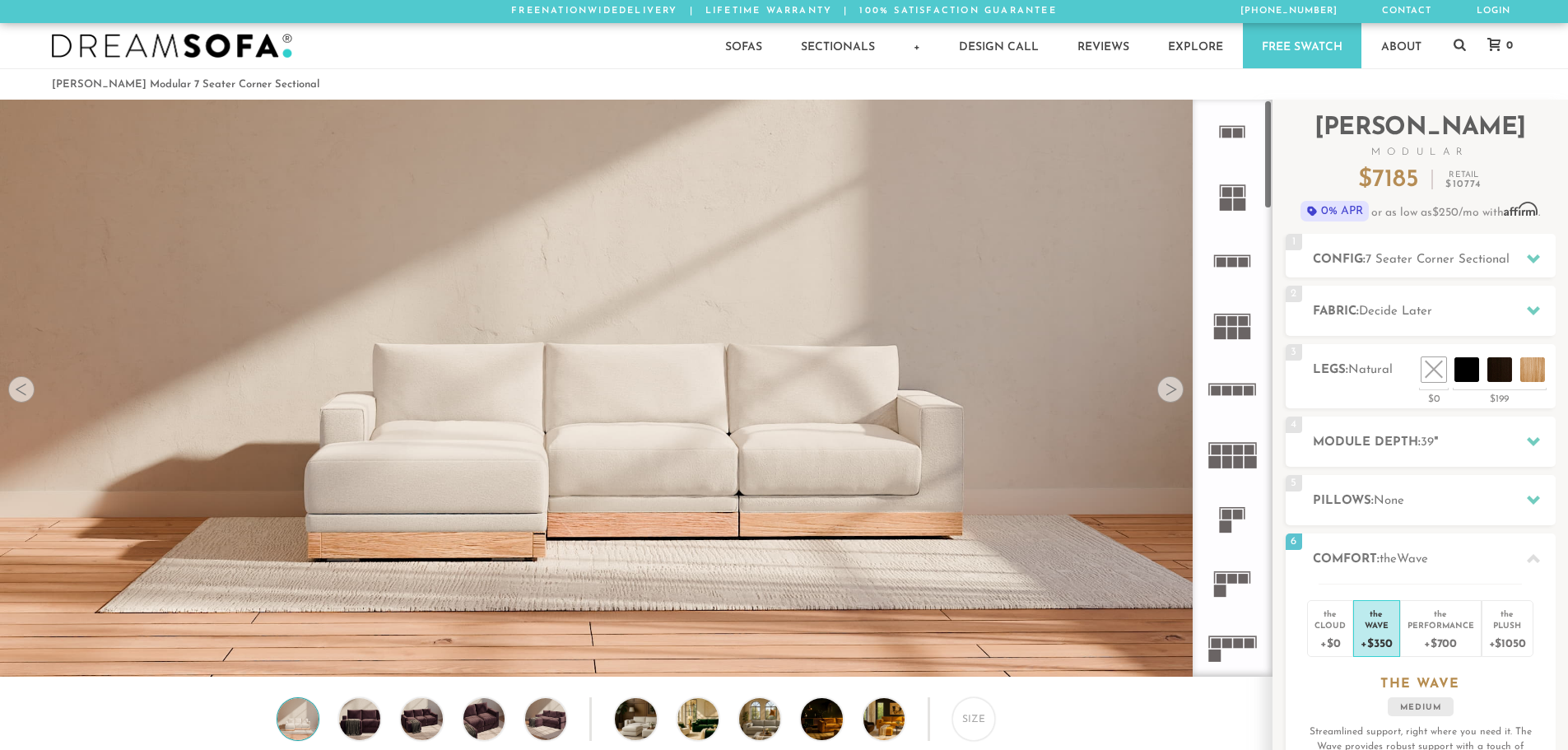
click at [1236, 648] on rect at bounding box center [1238, 644] width 10 height 10
click at [1222, 640] on rect at bounding box center [1227, 644] width 10 height 10
